Goal: Information Seeking & Learning: Learn about a topic

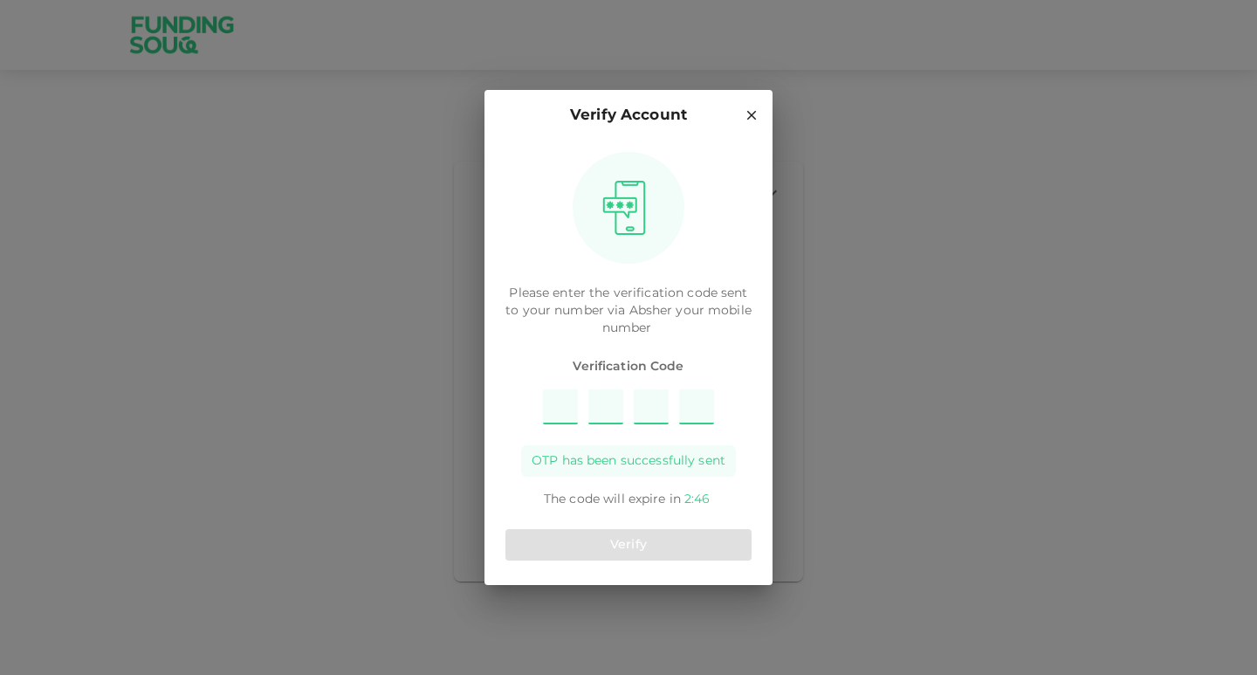
type input "8"
type input "4"
type input "1"
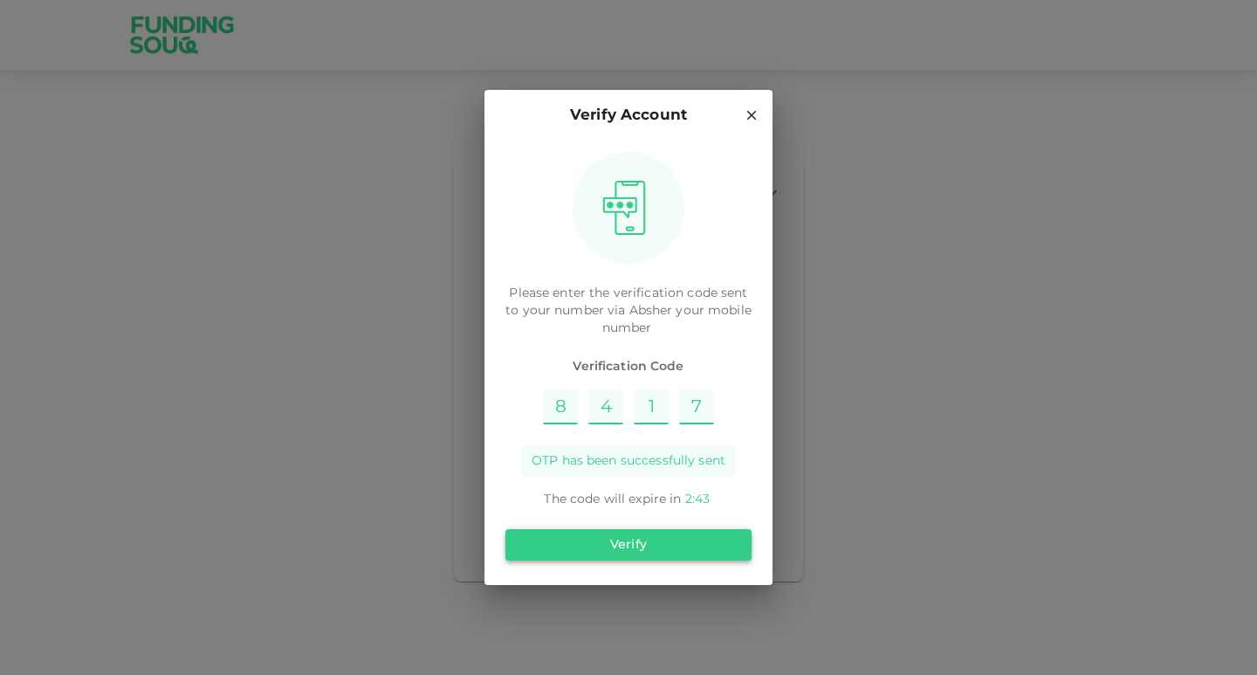
type input "7"
click at [614, 535] on button "Verify" at bounding box center [628, 544] width 246 height 31
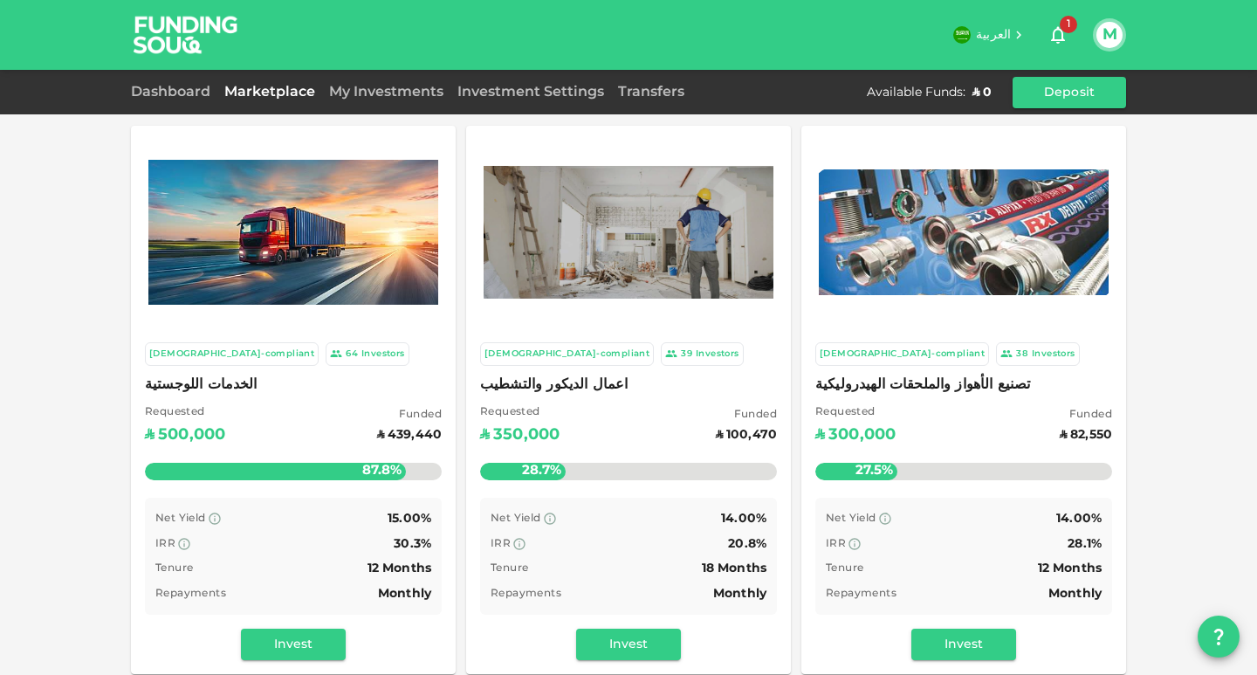
click at [346, 135] on div at bounding box center [293, 227] width 325 height 202
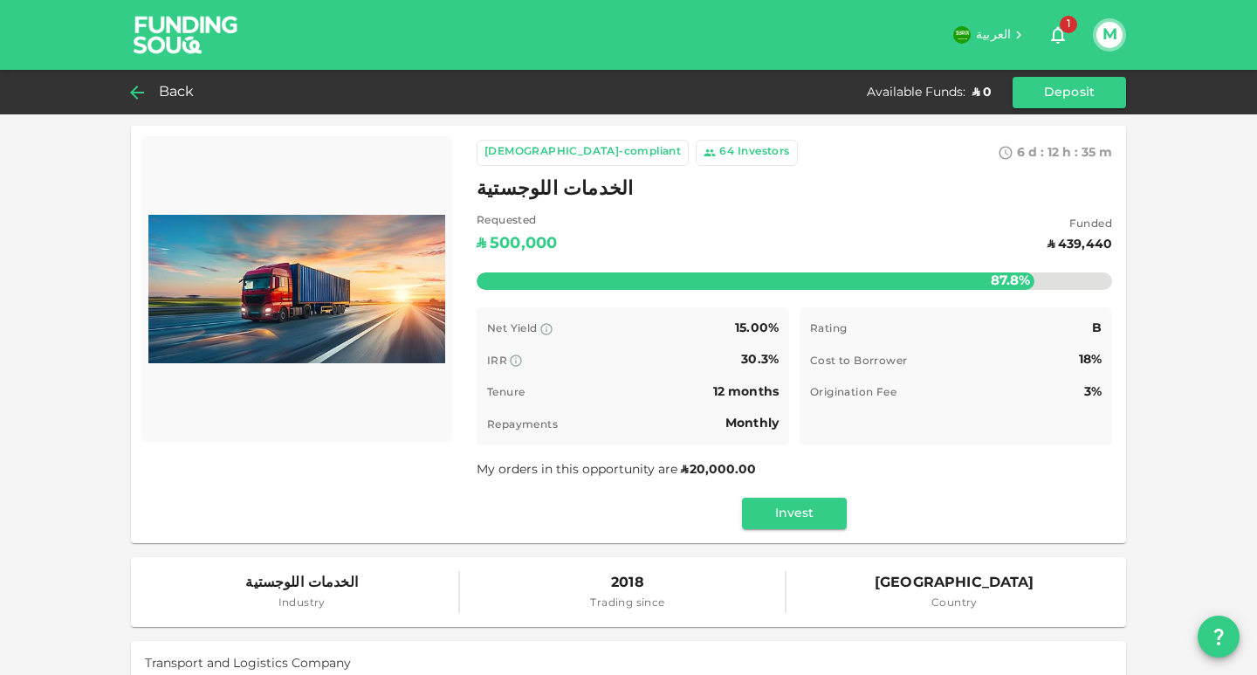
click at [152, 95] on div "Back" at bounding box center [166, 92] width 71 height 24
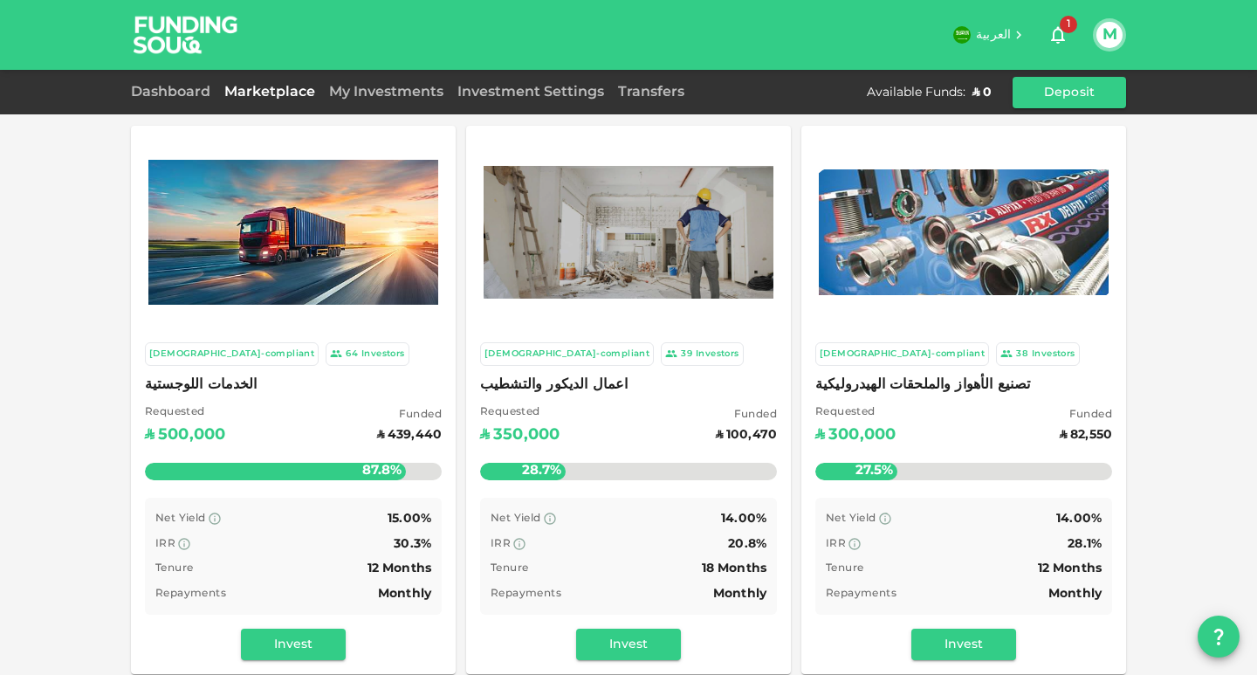
click at [273, 305] on div at bounding box center [293, 232] width 304 height 192
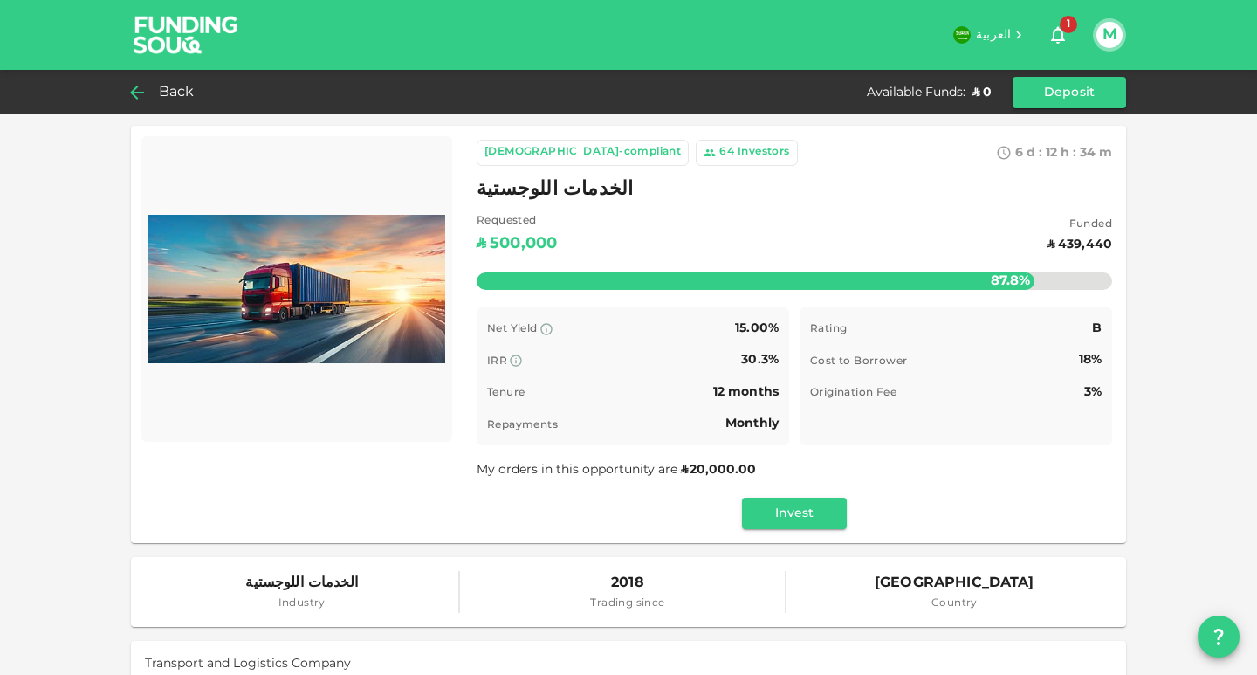
click at [136, 95] on icon at bounding box center [137, 92] width 21 height 21
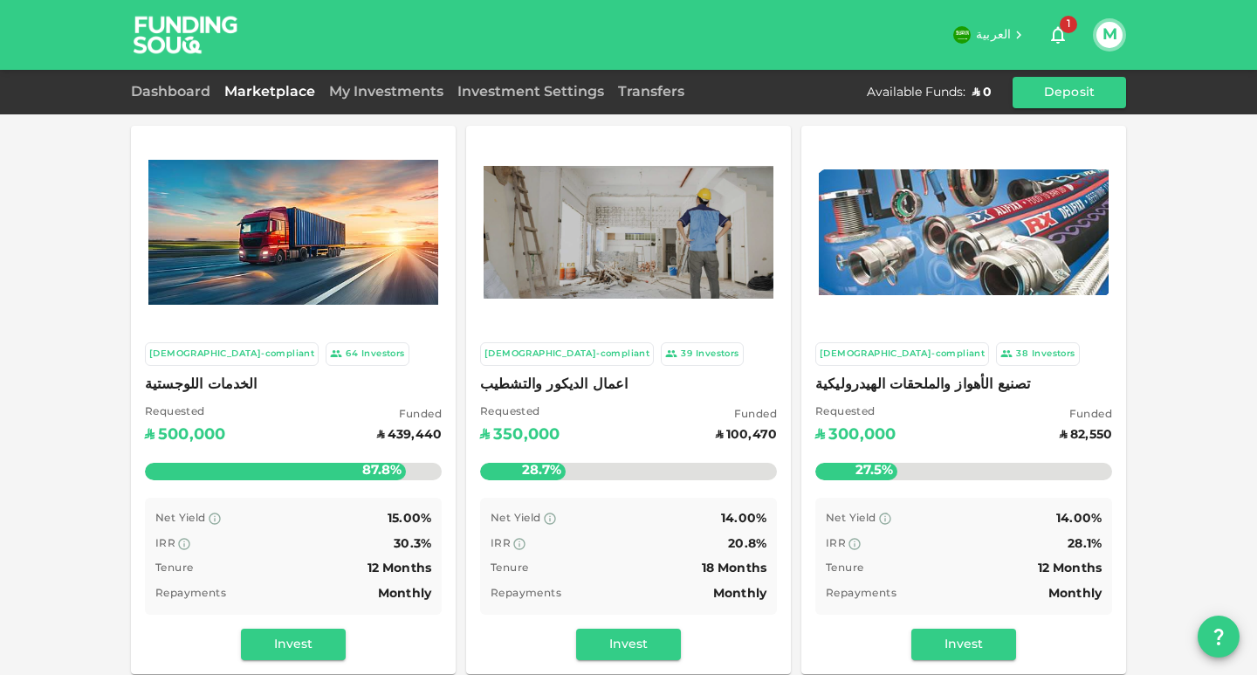
click at [694, 356] on div "[DEMOGRAPHIC_DATA]-compliant 39 Investors" at bounding box center [628, 354] width 297 height 24
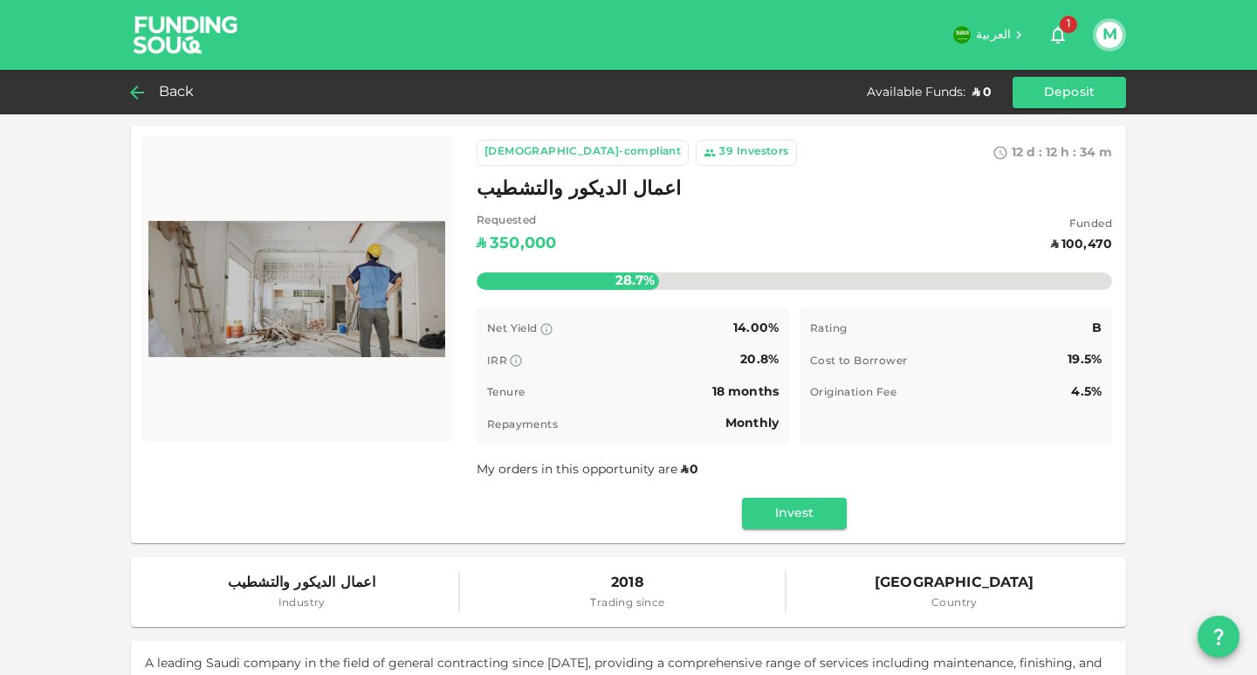
click at [137, 91] on icon at bounding box center [137, 92] width 21 height 21
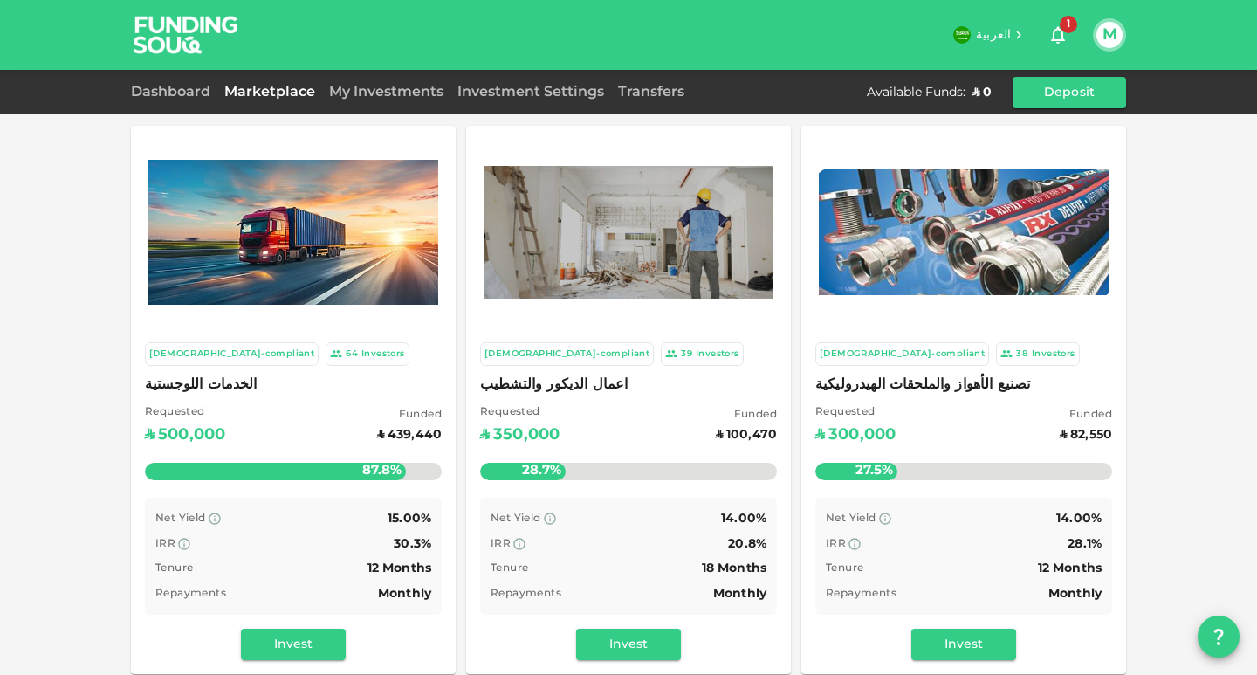
click at [958, 337] on div "[DEMOGRAPHIC_DATA]-compliant 38 Investors تصنيع الأهواز والملحقات الهيدروليكية …" at bounding box center [963, 501] width 325 height 346
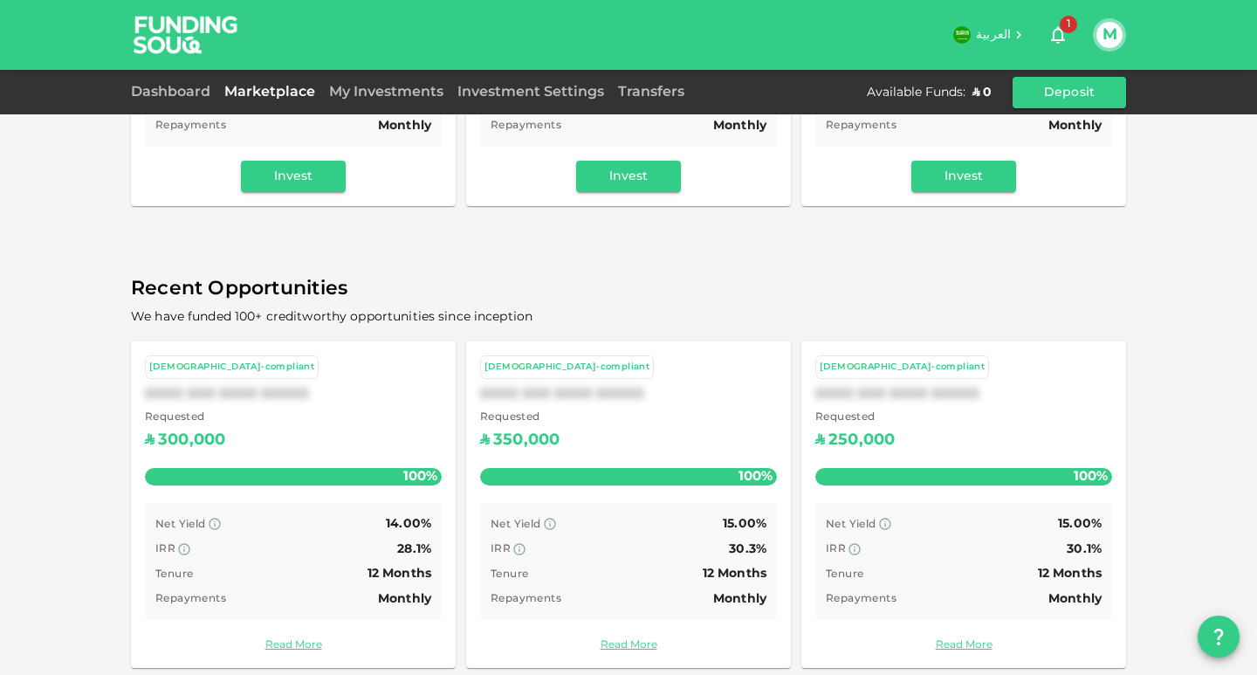
scroll to position [485, 0]
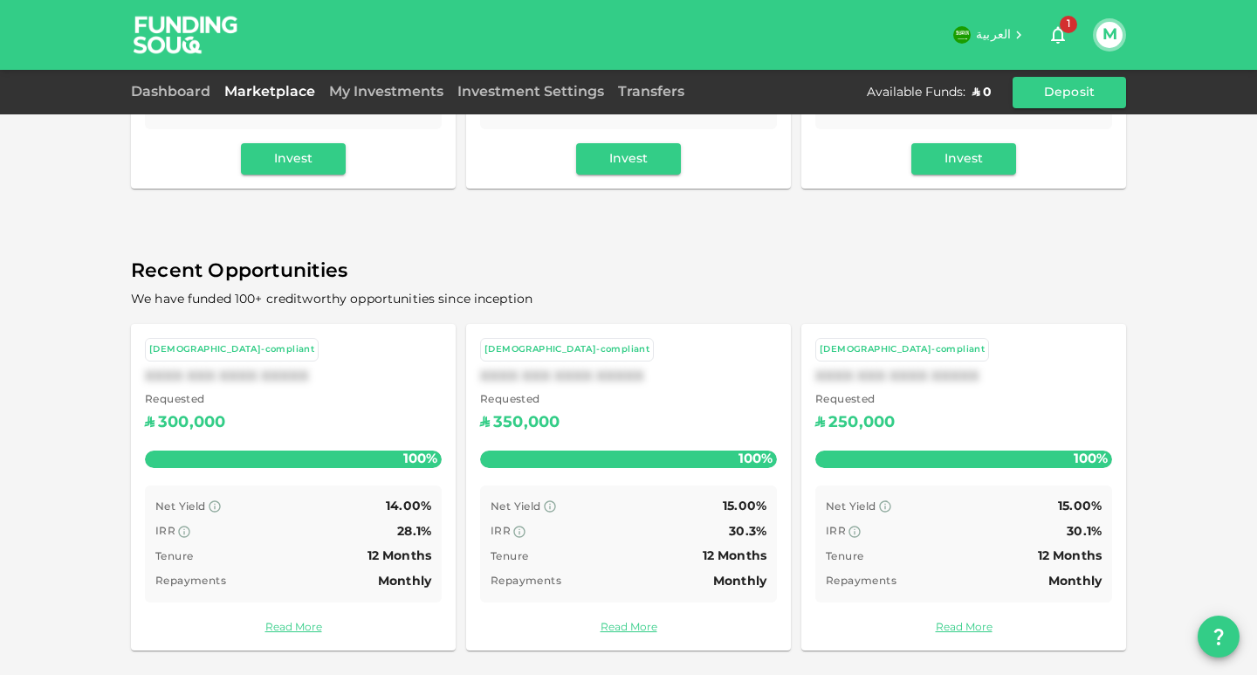
click at [297, 404] on div "Requested ʢ 300,000" at bounding box center [293, 414] width 297 height 45
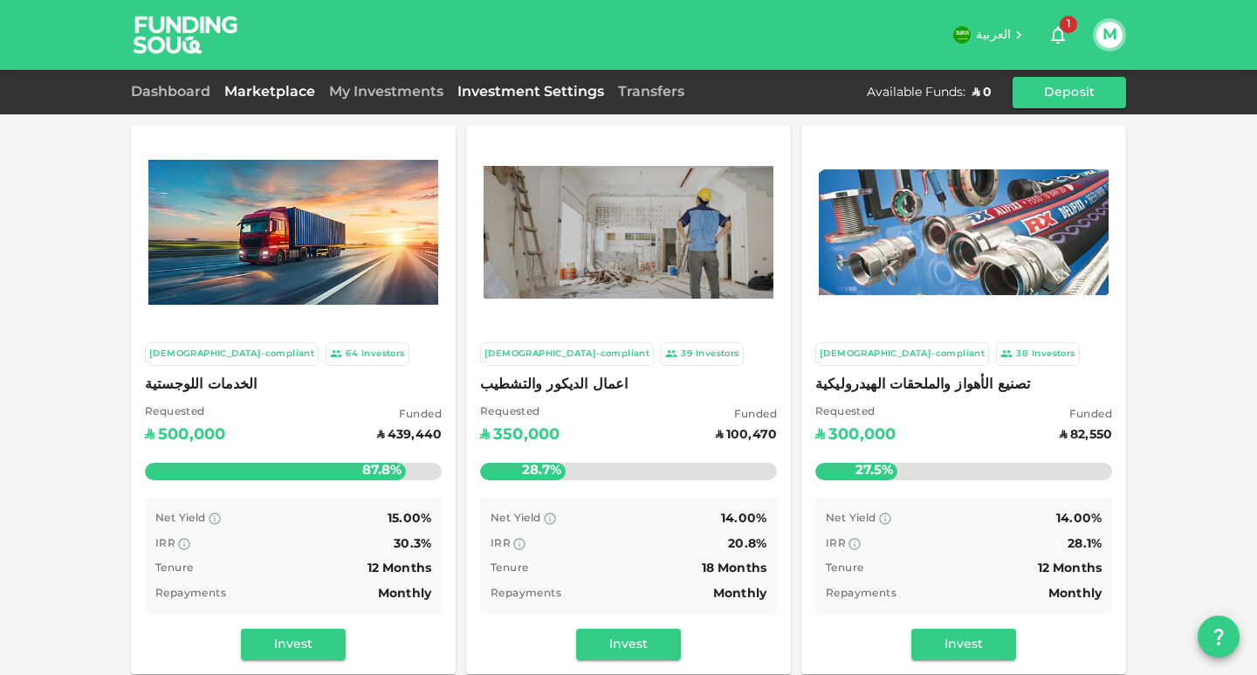
click at [512, 87] on link "Investment Settings" at bounding box center [530, 92] width 161 height 13
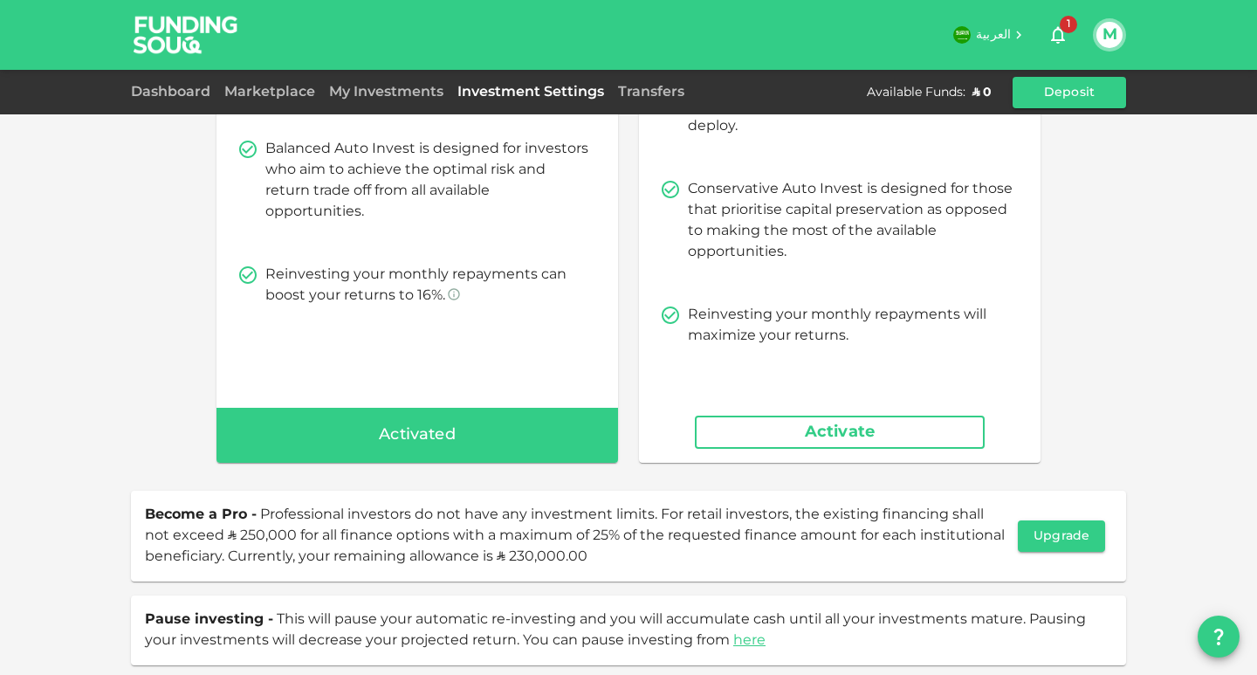
scroll to position [256, 0]
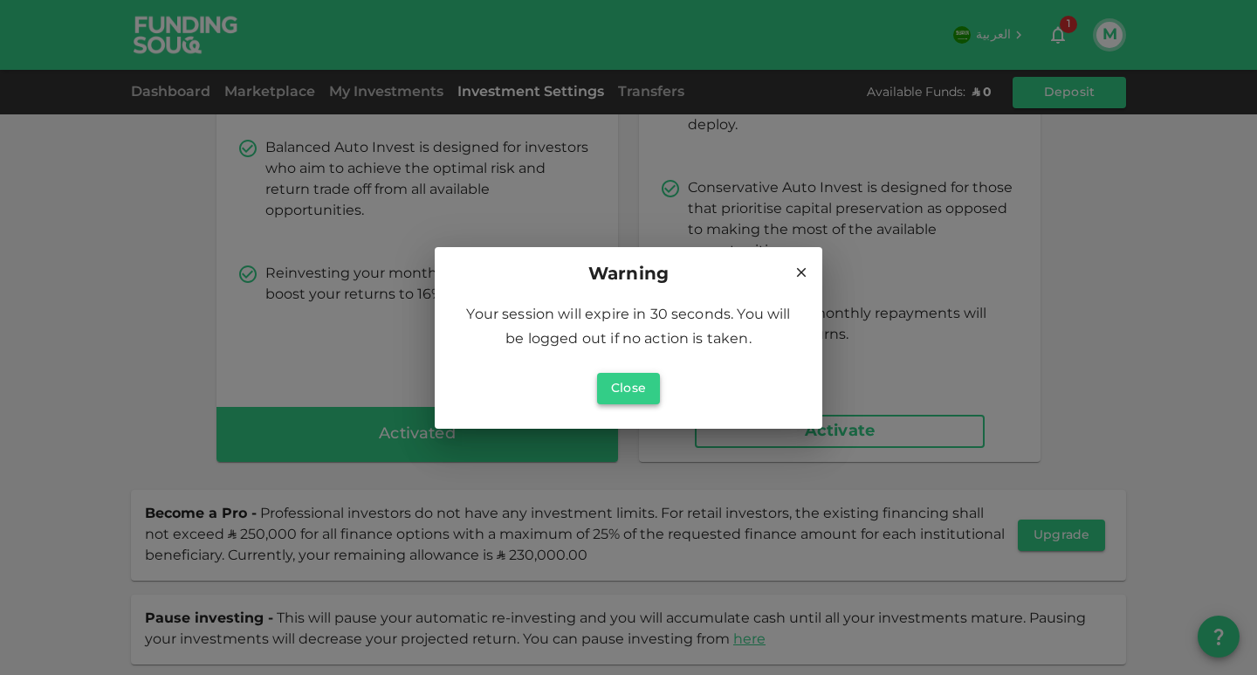
click at [623, 383] on button "Close" at bounding box center [628, 388] width 63 height 31
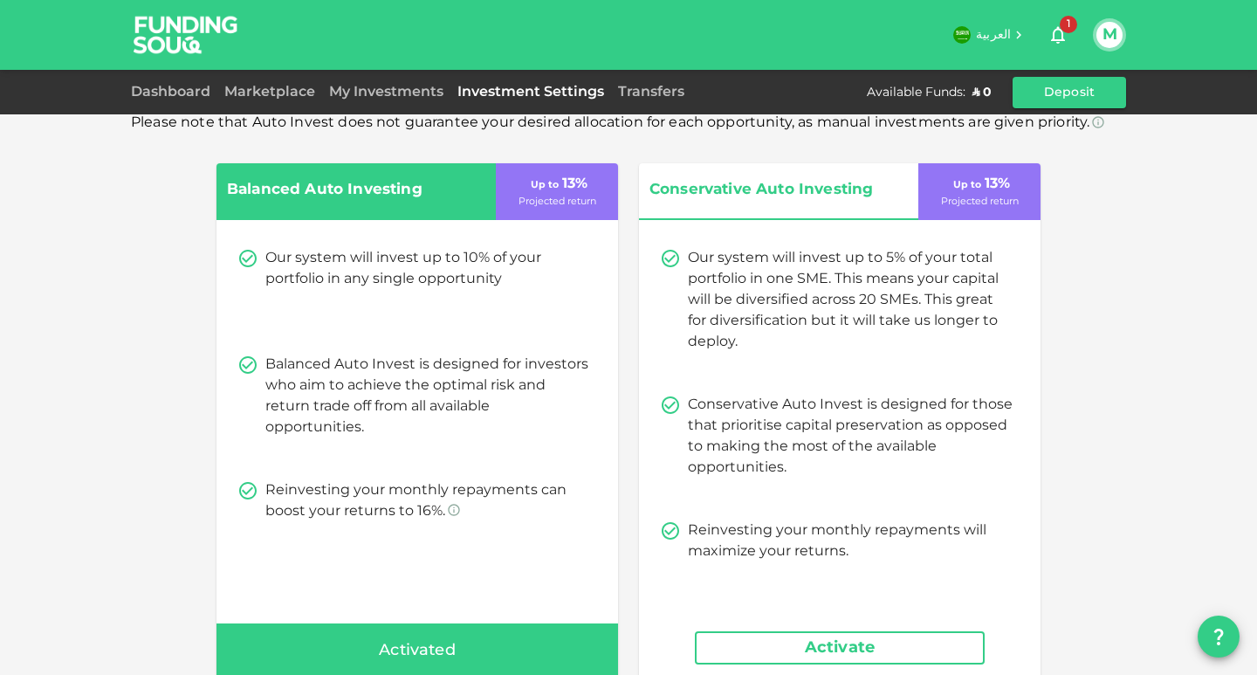
scroll to position [0, 0]
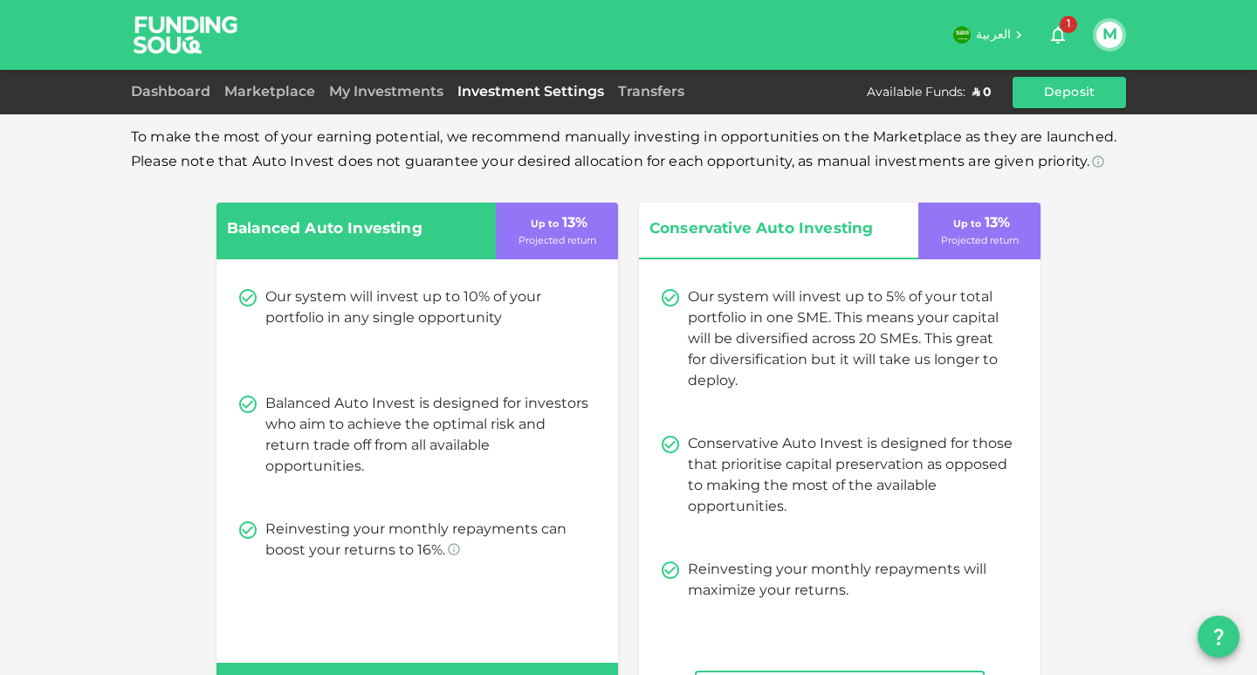
click at [182, 36] on img at bounding box center [185, 34] width 131 height 69
